Goal: Obtain resource: Download file/media

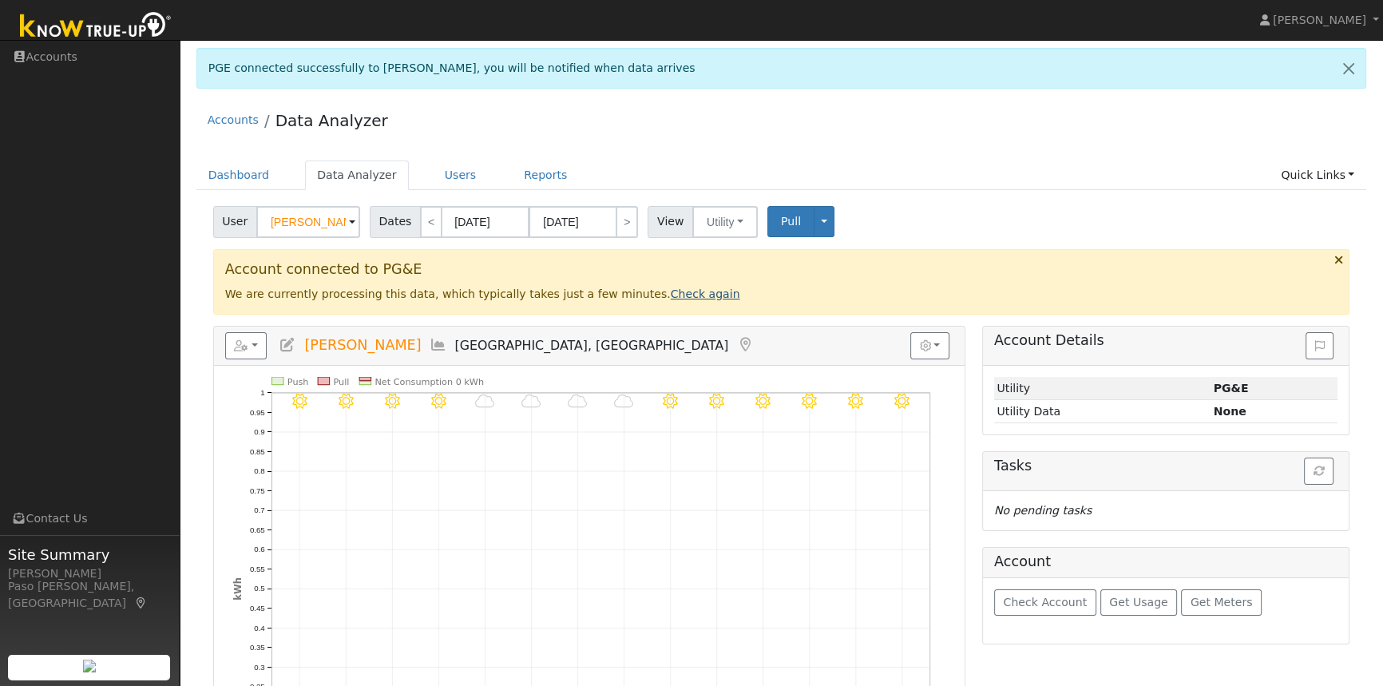
click at [671, 291] on link "Check again" at bounding box center [705, 293] width 69 height 13
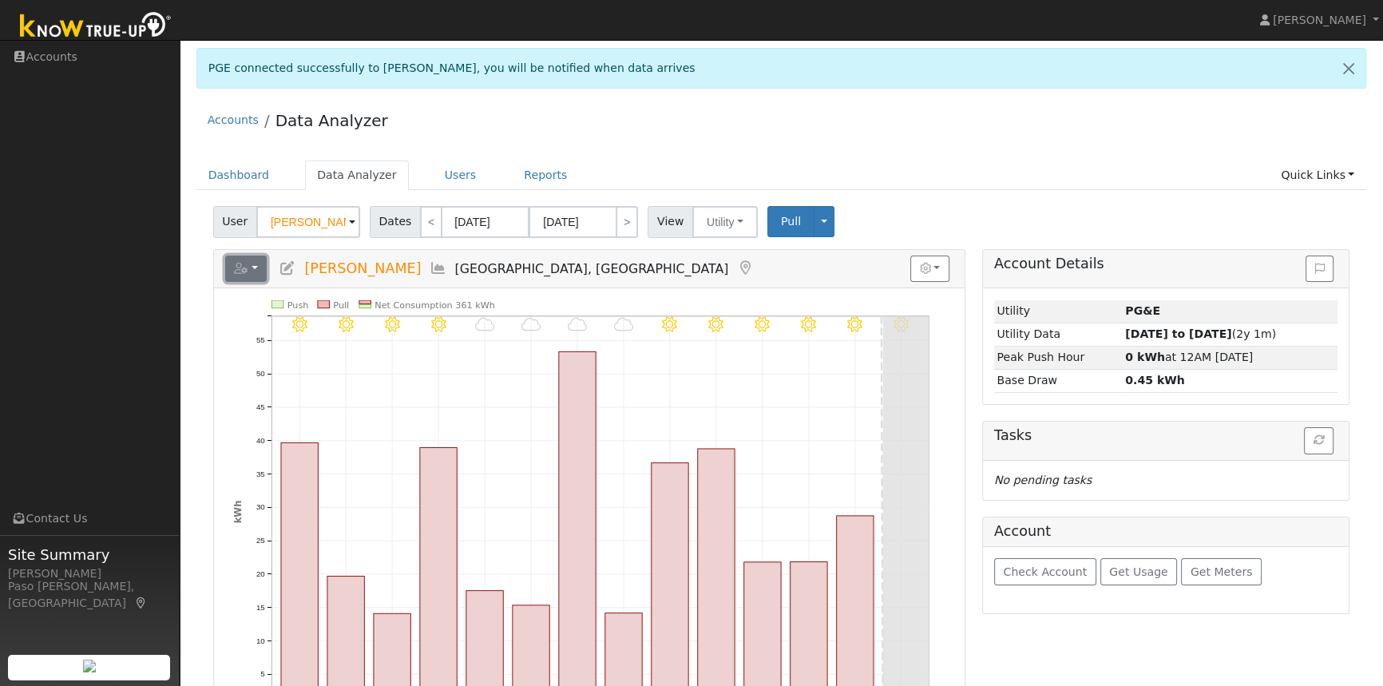
click at [254, 271] on button "button" at bounding box center [246, 268] width 42 height 27
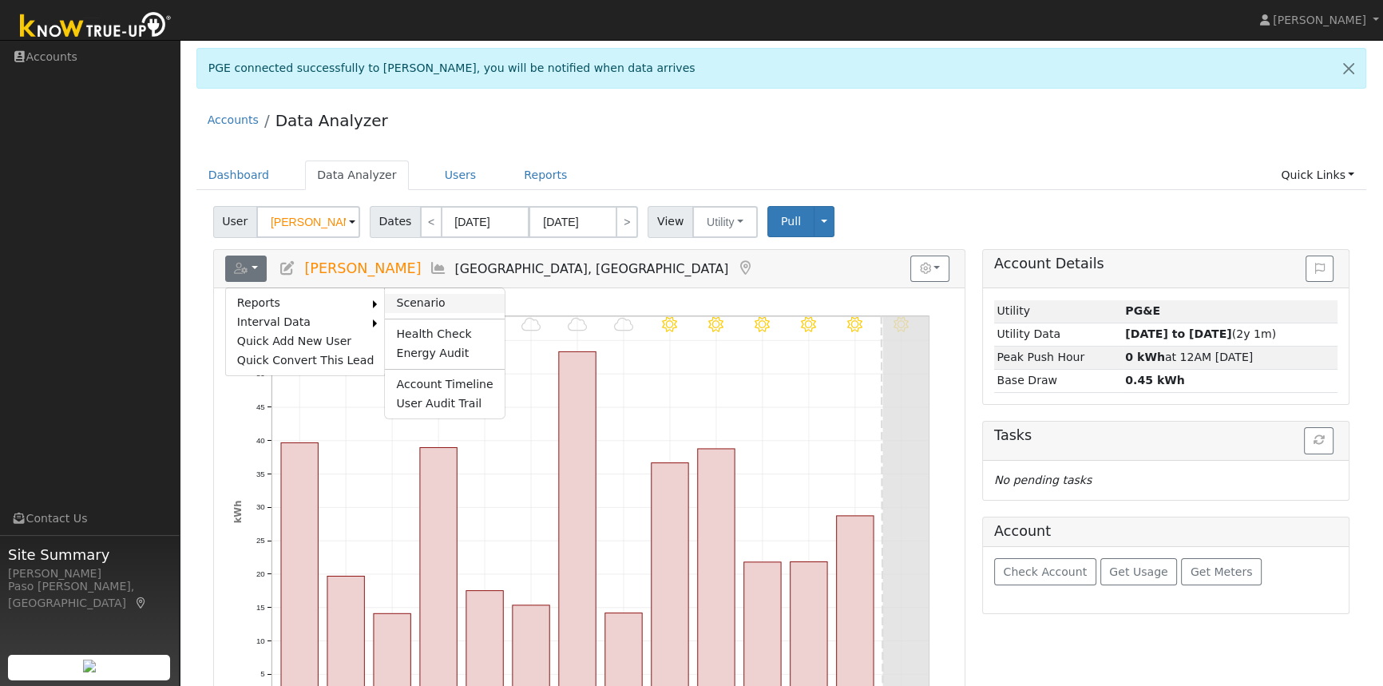
click at [433, 299] on link "Scenario" at bounding box center [444, 303] width 119 height 19
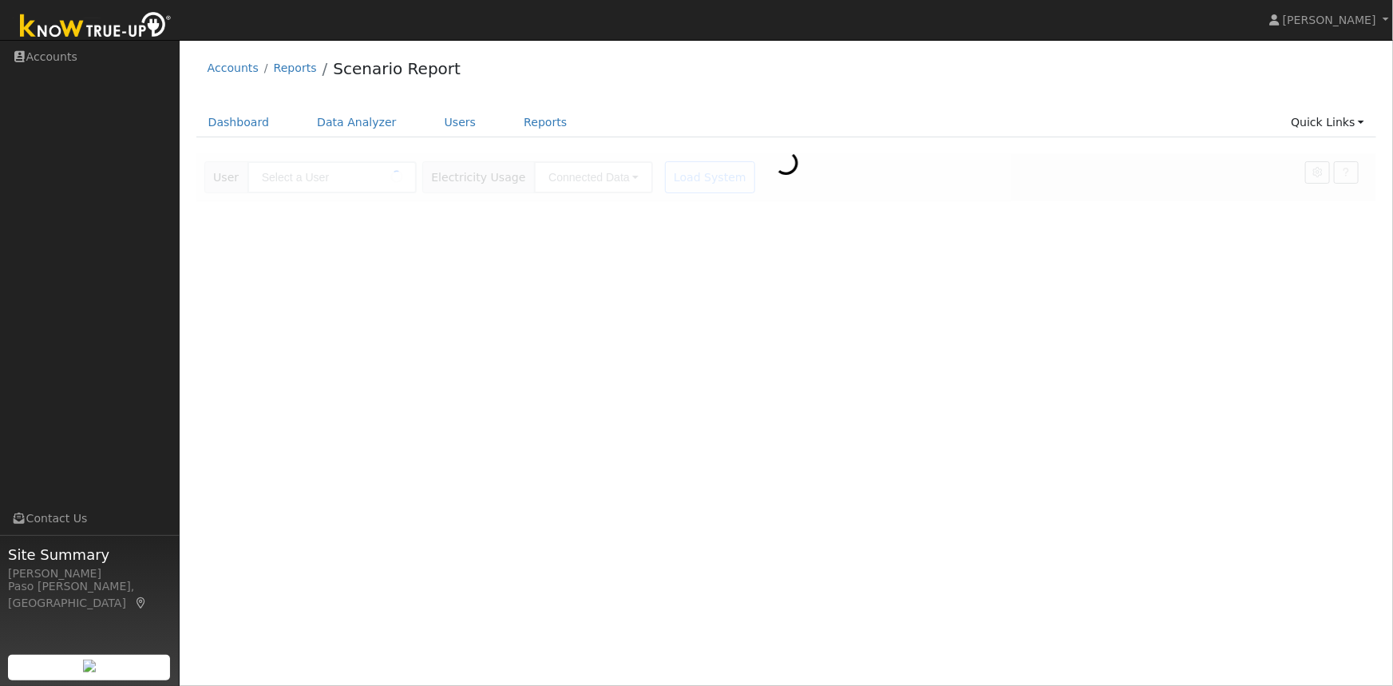
type input "[PERSON_NAME]"
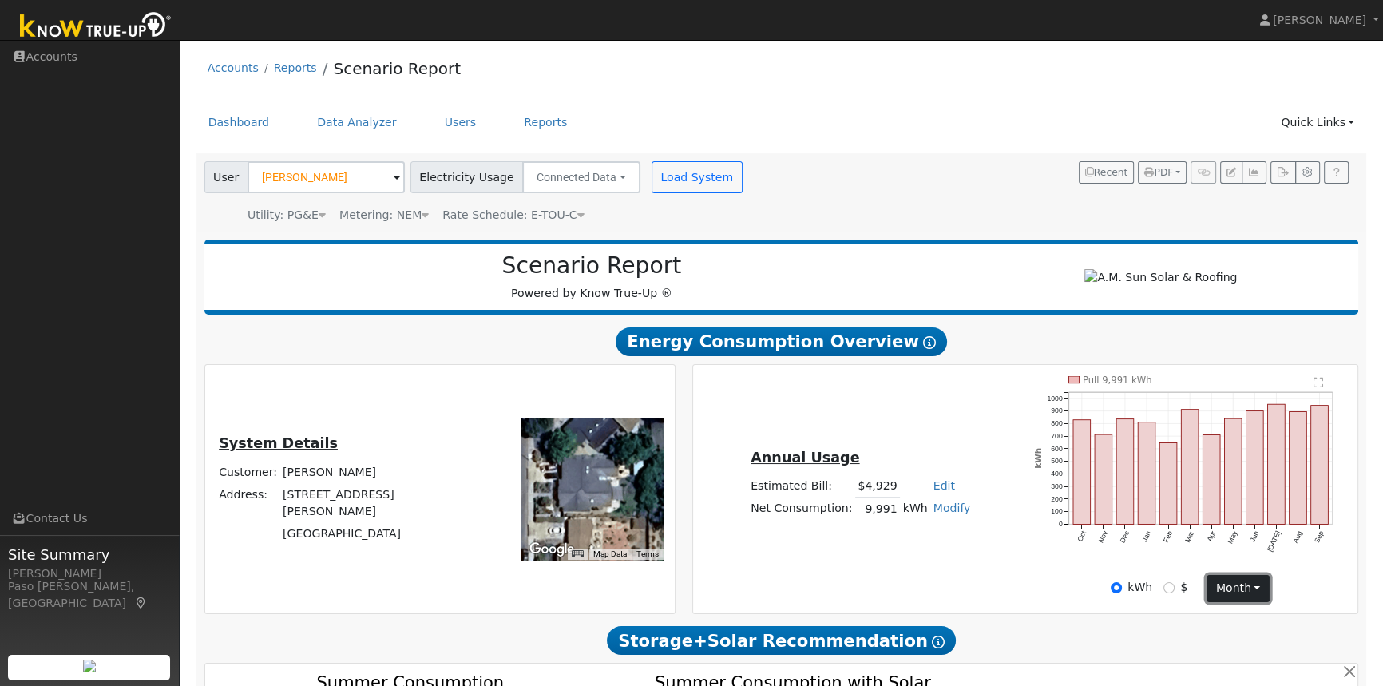
click at [1238, 592] on button "month" at bounding box center [1237, 588] width 63 height 27
click at [1234, 622] on link "Day" at bounding box center [1262, 620] width 111 height 22
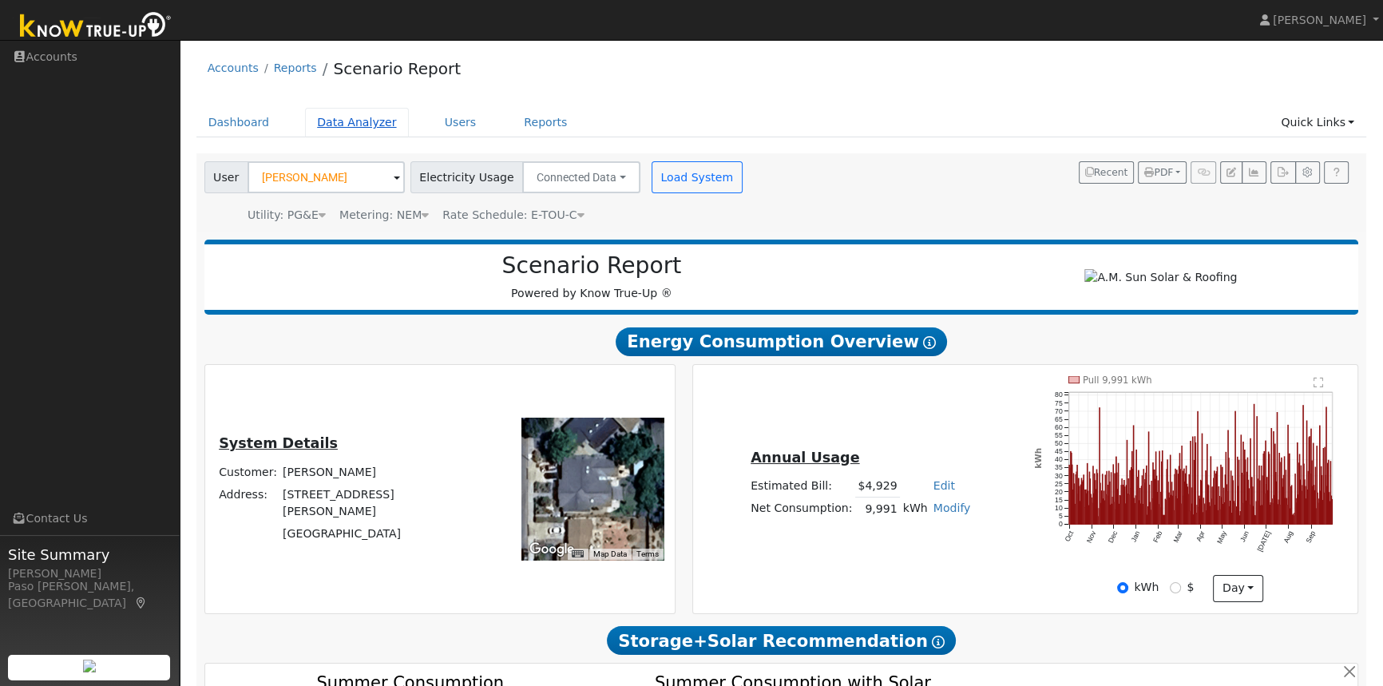
click at [345, 124] on link "Data Analyzer" at bounding box center [357, 123] width 104 height 30
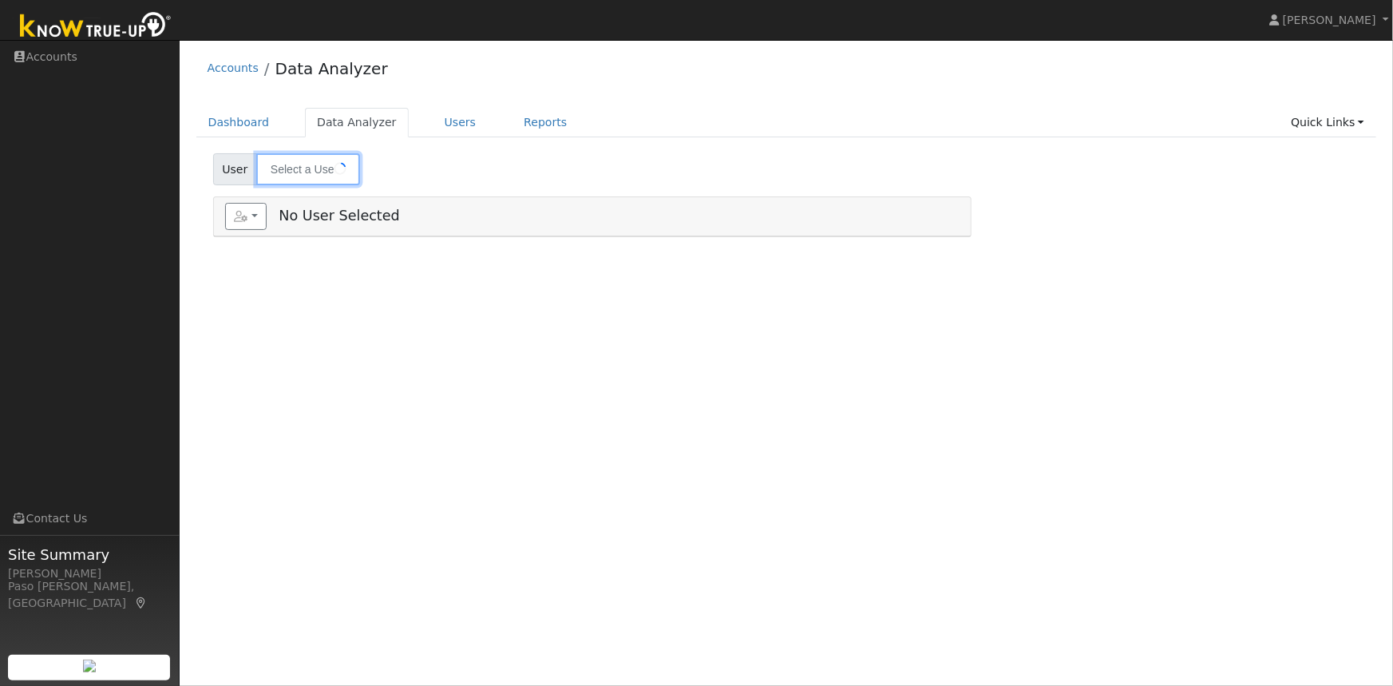
type input "[PERSON_NAME]"
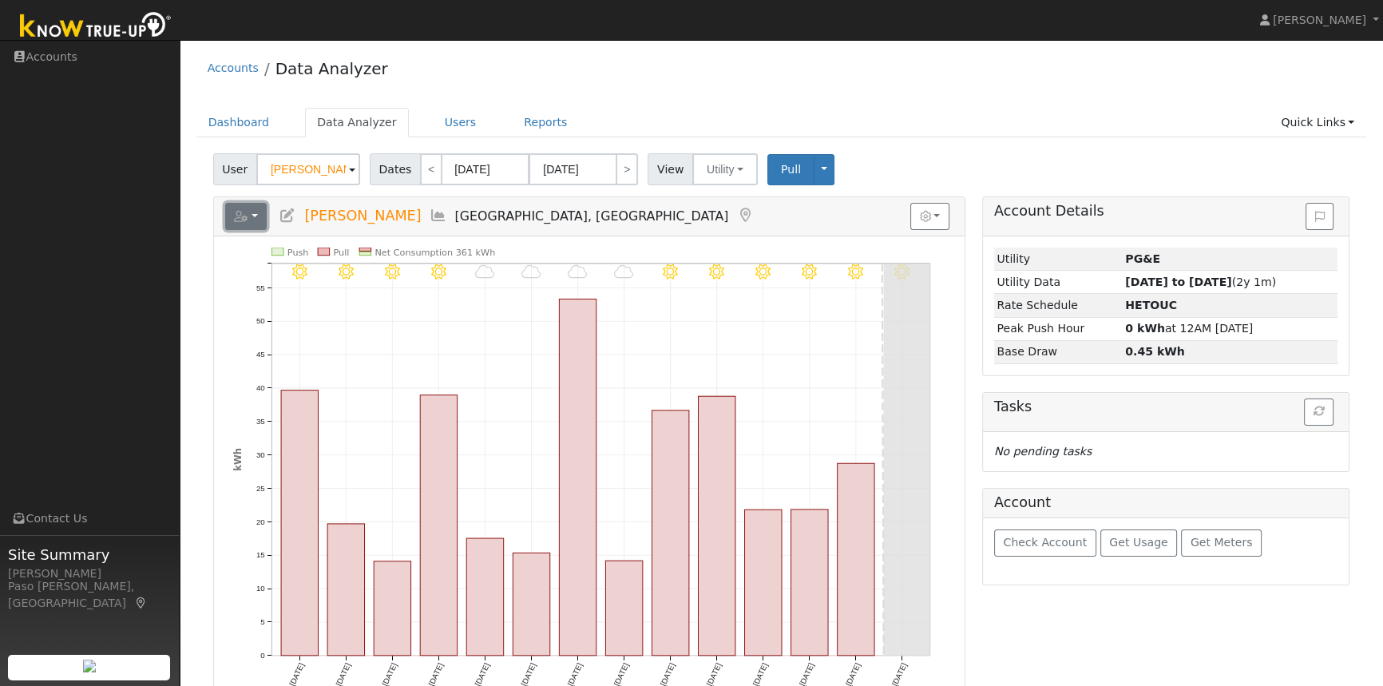
click at [249, 221] on button "button" at bounding box center [246, 216] width 42 height 27
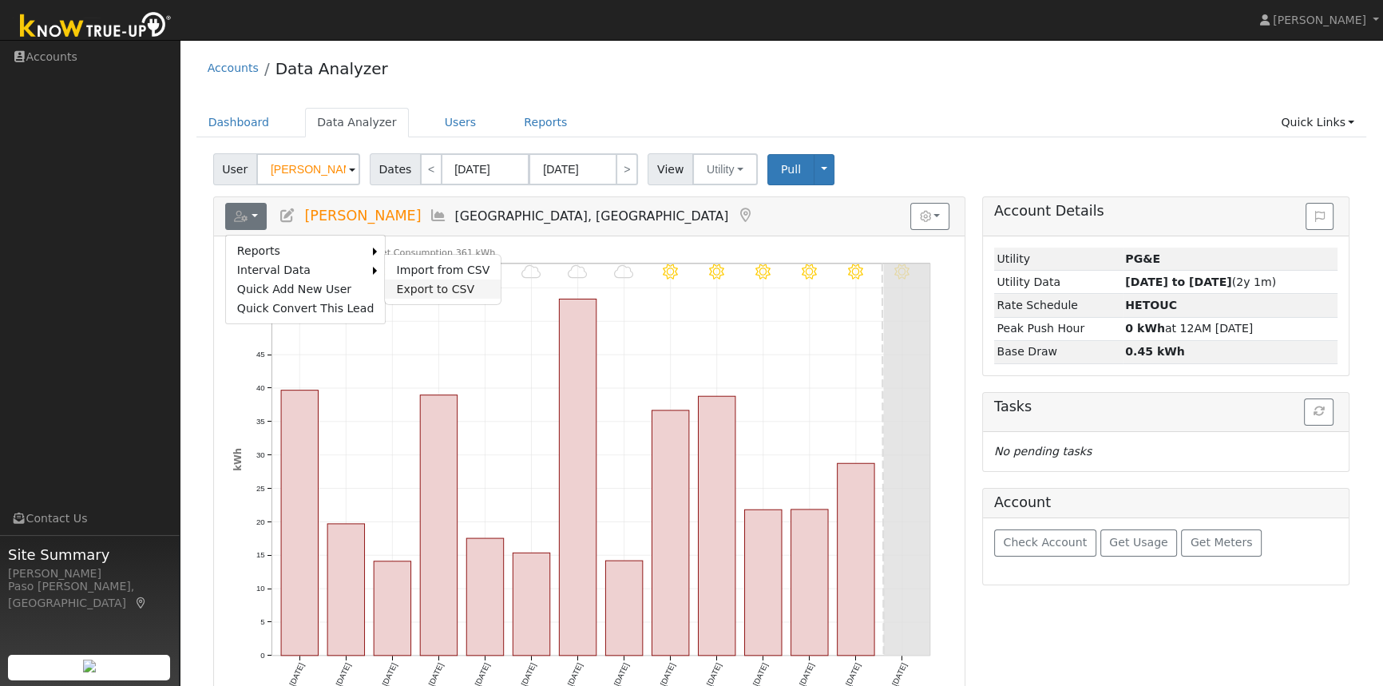
click at [418, 282] on link "Export to CSV" at bounding box center [443, 288] width 116 height 19
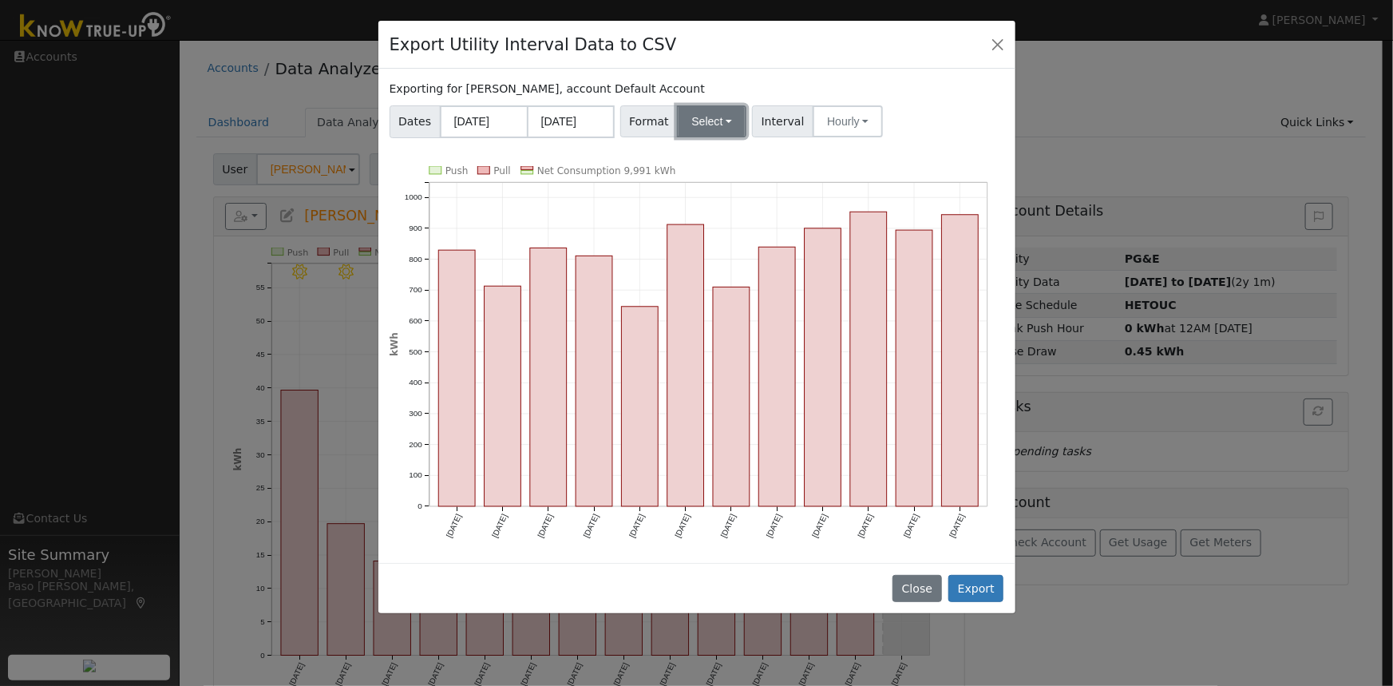
click at [705, 118] on button "Select" at bounding box center [711, 121] width 69 height 32
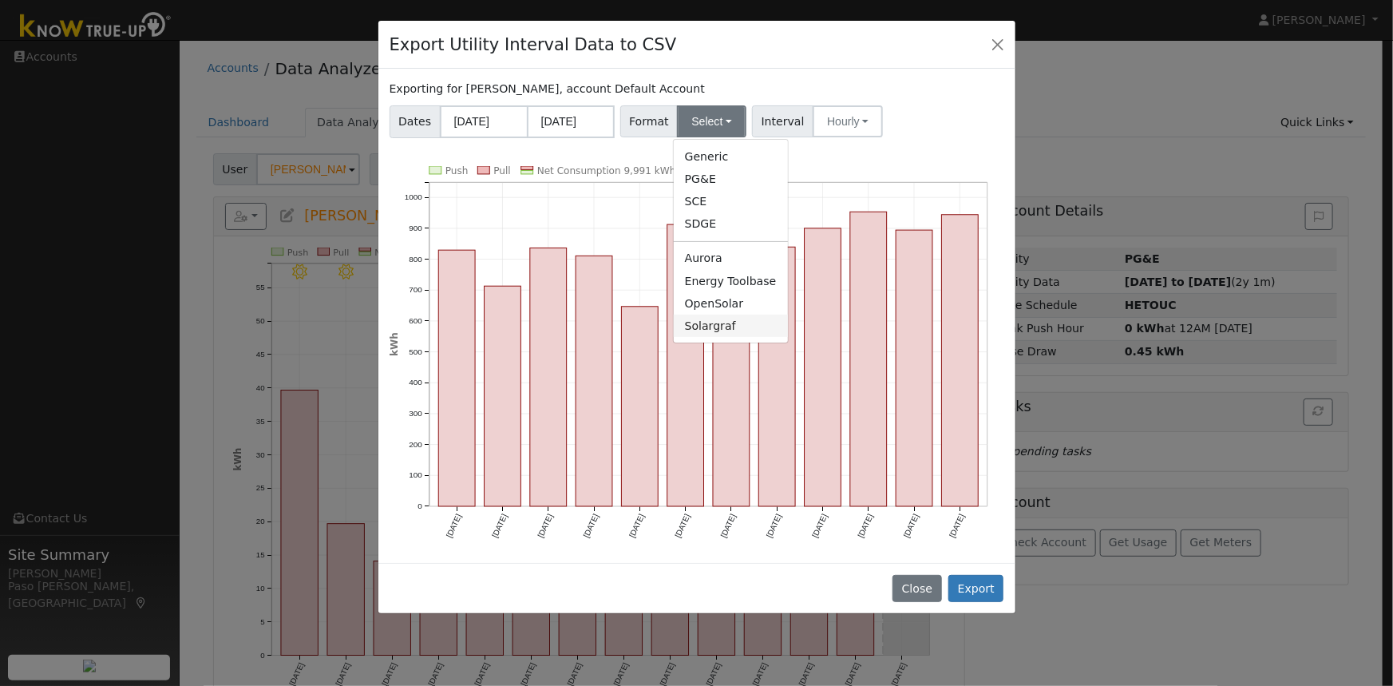
click at [714, 330] on link "Solargraf" at bounding box center [731, 326] width 114 height 22
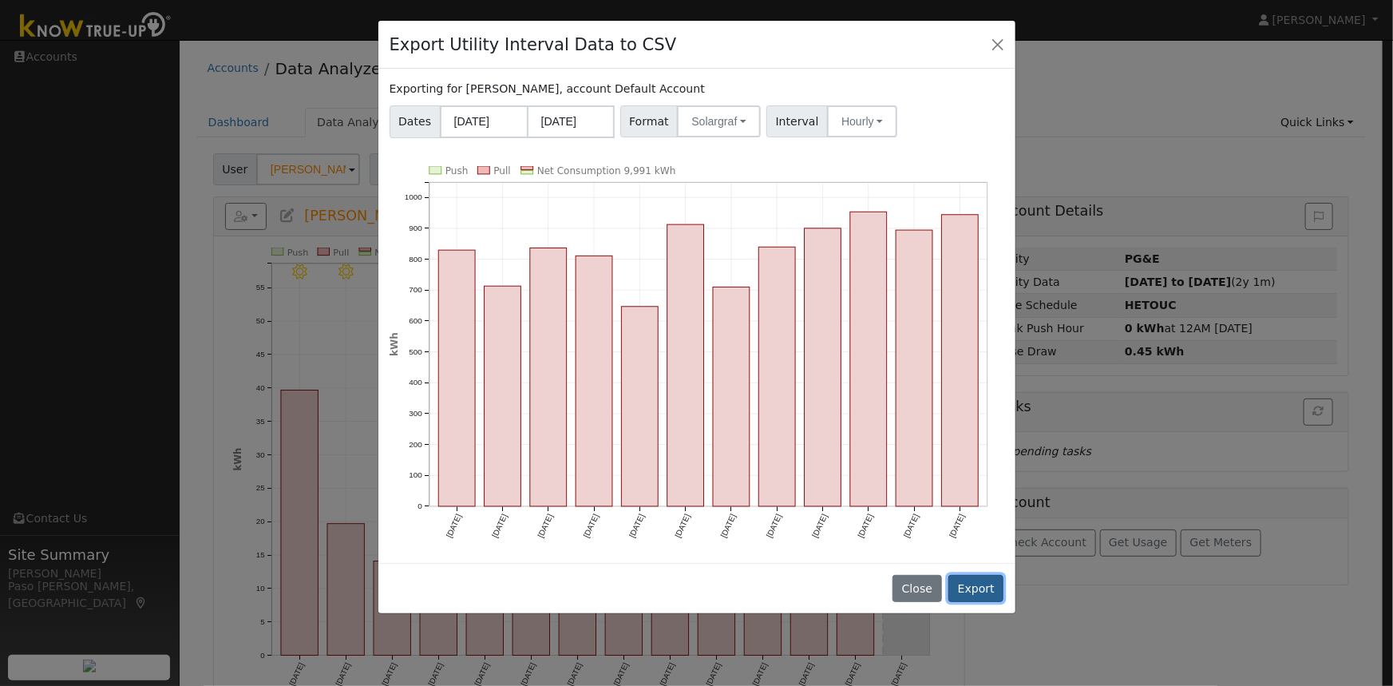
click at [976, 584] on button "Export" at bounding box center [976, 588] width 55 height 27
